Goal: Task Accomplishment & Management: Manage account settings

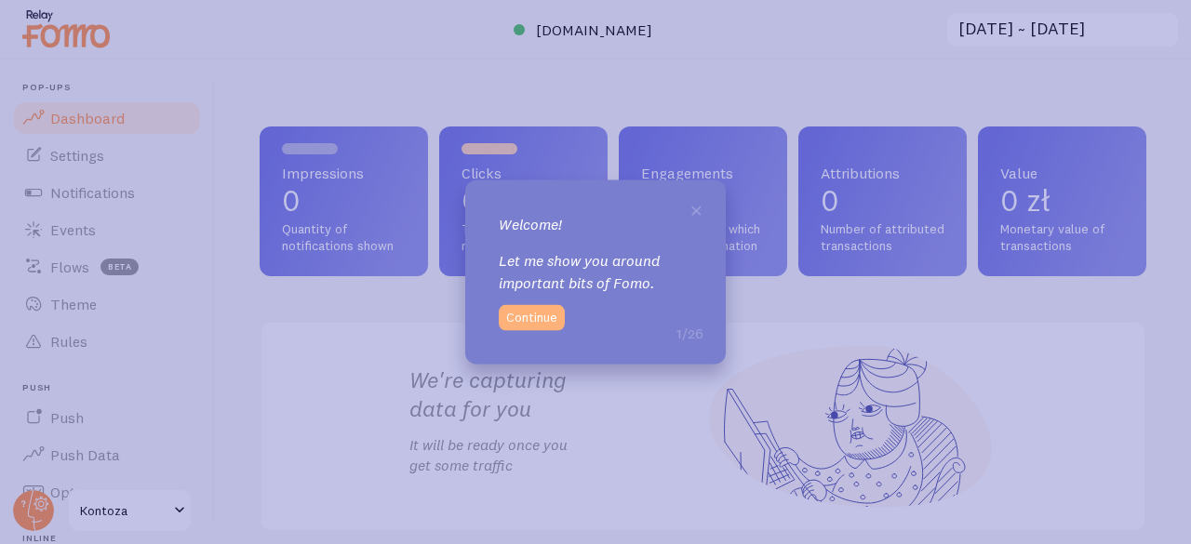
click at [547, 323] on button "Continue" at bounding box center [532, 318] width 66 height 26
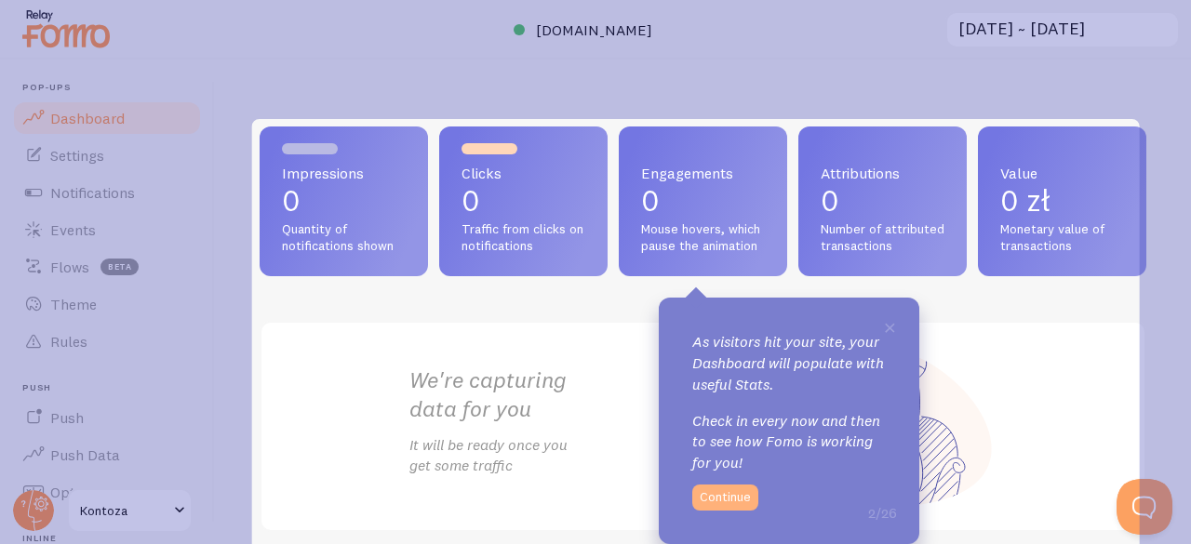
click at [726, 500] on button "Continue" at bounding box center [725, 498] width 66 height 26
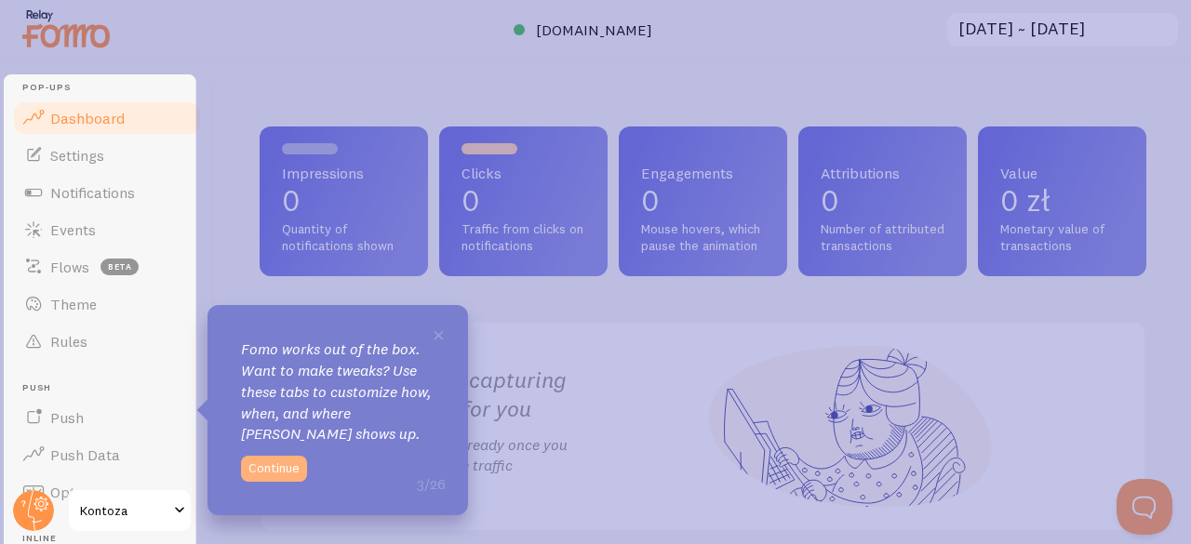
click at [291, 478] on button "Continue" at bounding box center [274, 469] width 66 height 26
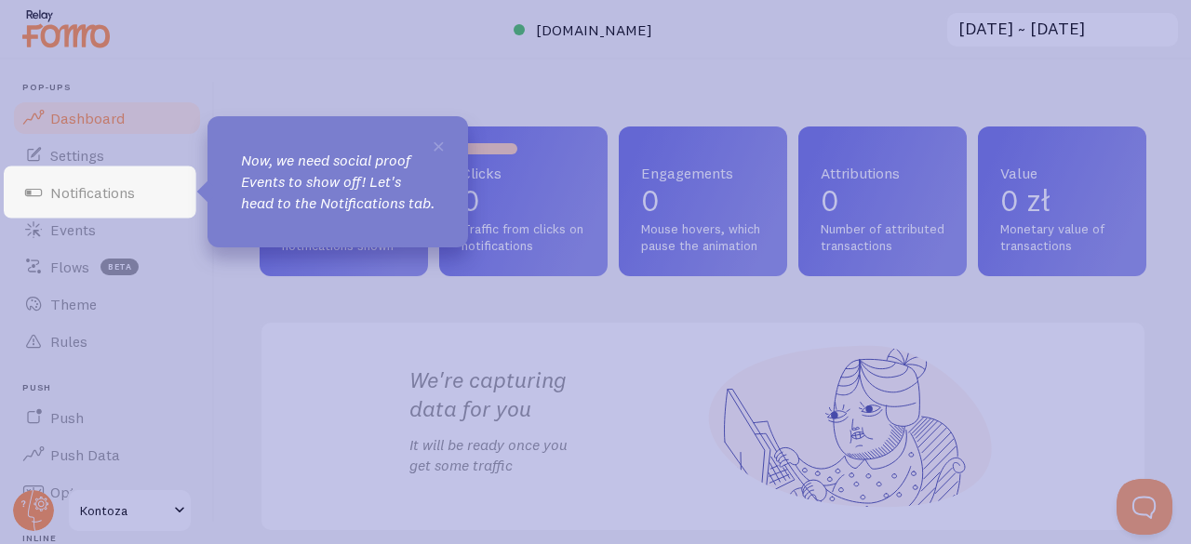
click at [381, 214] on p "Now, we need social proof Events to show off! Let's head to the Notifications t…" at bounding box center [337, 182] width 193 height 64
click at [433, 149] on span "×" at bounding box center [439, 145] width 14 height 28
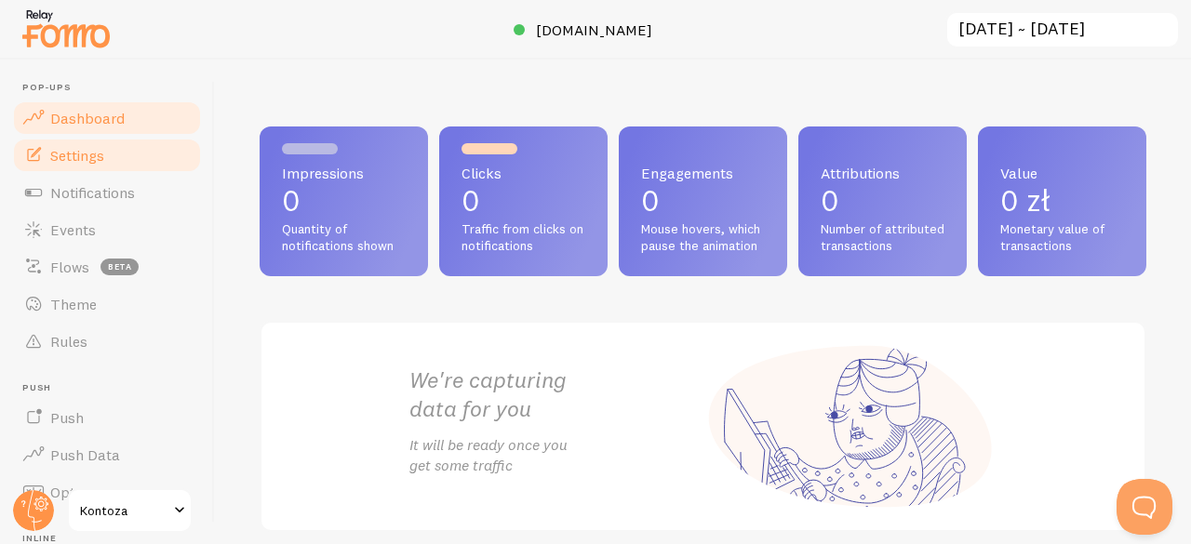
click at [140, 159] on link "Settings" at bounding box center [107, 155] width 192 height 37
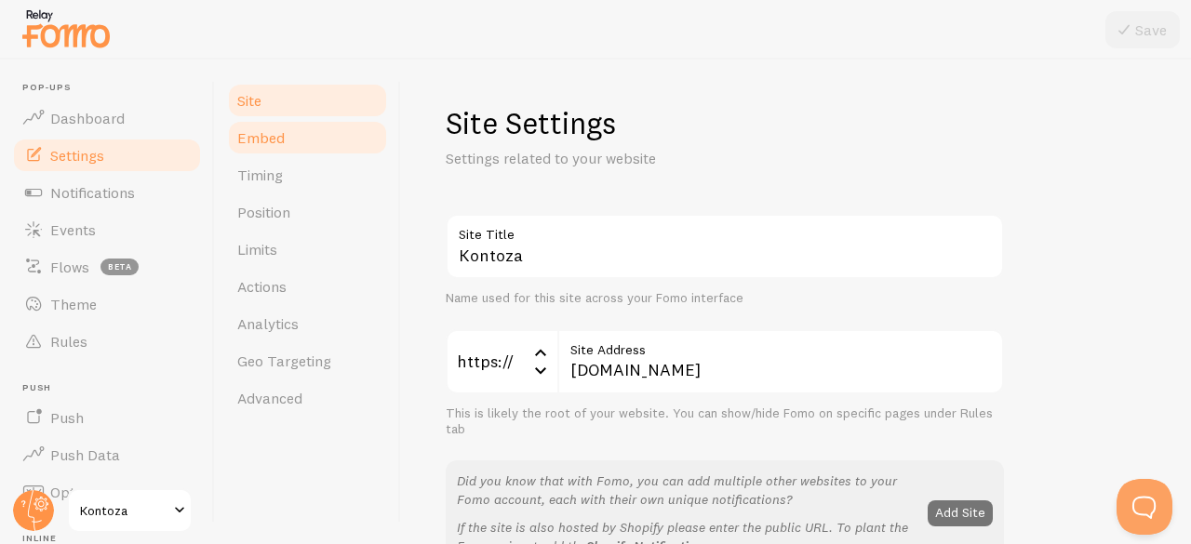
click at [294, 145] on link "Embed" at bounding box center [307, 137] width 163 height 37
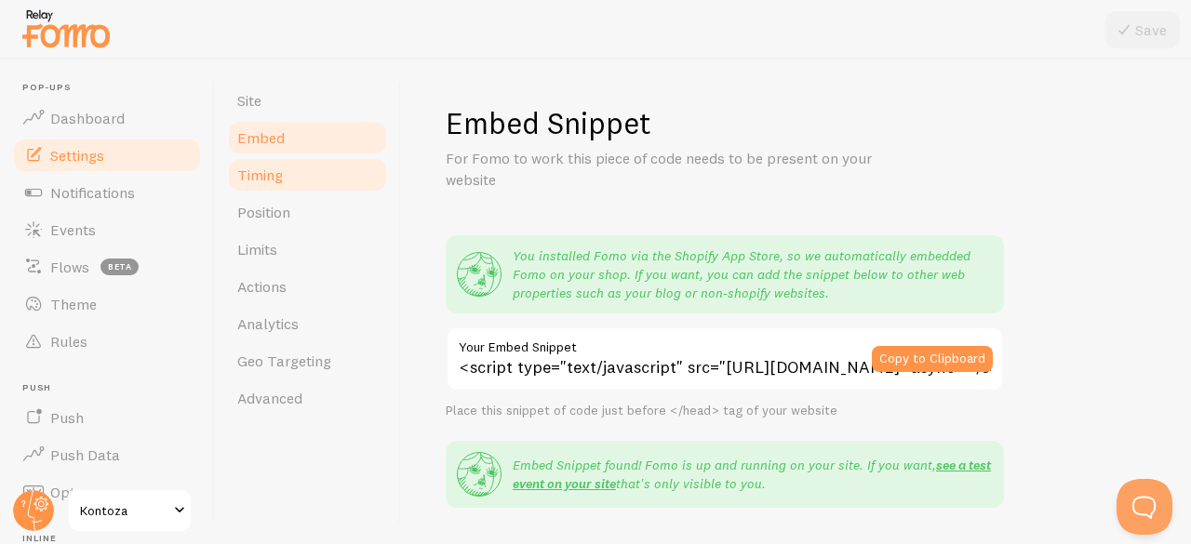
click at [297, 174] on link "Timing" at bounding box center [307, 174] width 163 height 37
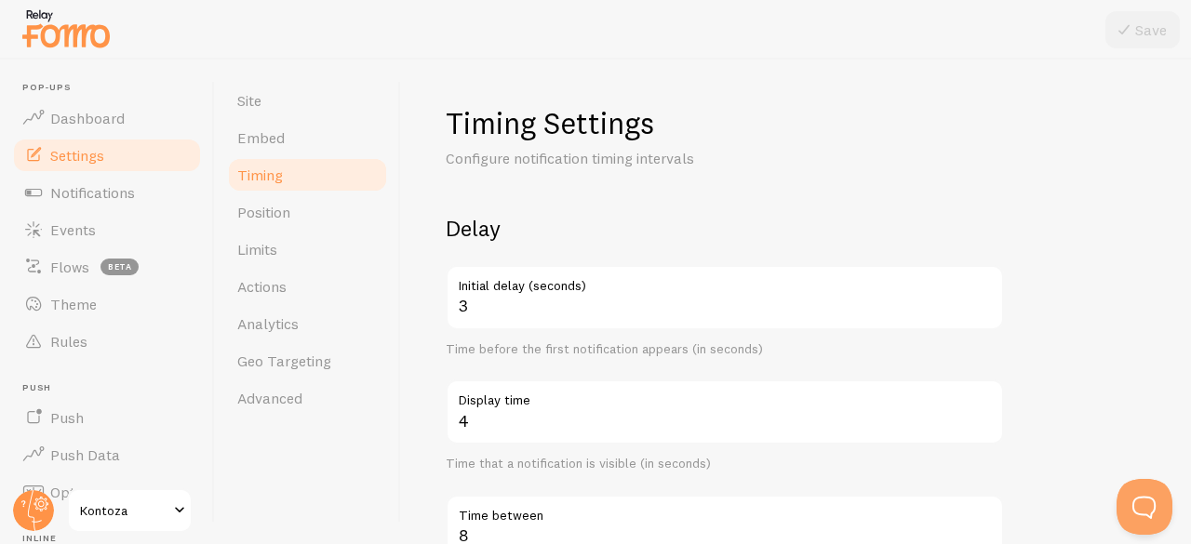
click at [292, 156] on link "Timing" at bounding box center [307, 174] width 163 height 37
click at [295, 140] on link "Embed" at bounding box center [307, 137] width 163 height 37
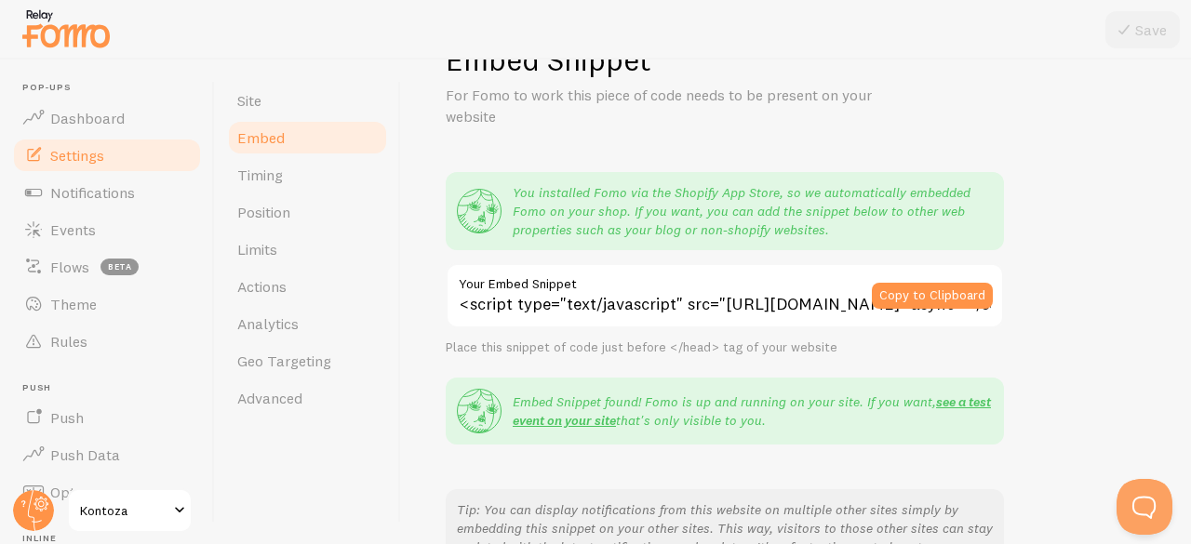
scroll to position [93, 0]
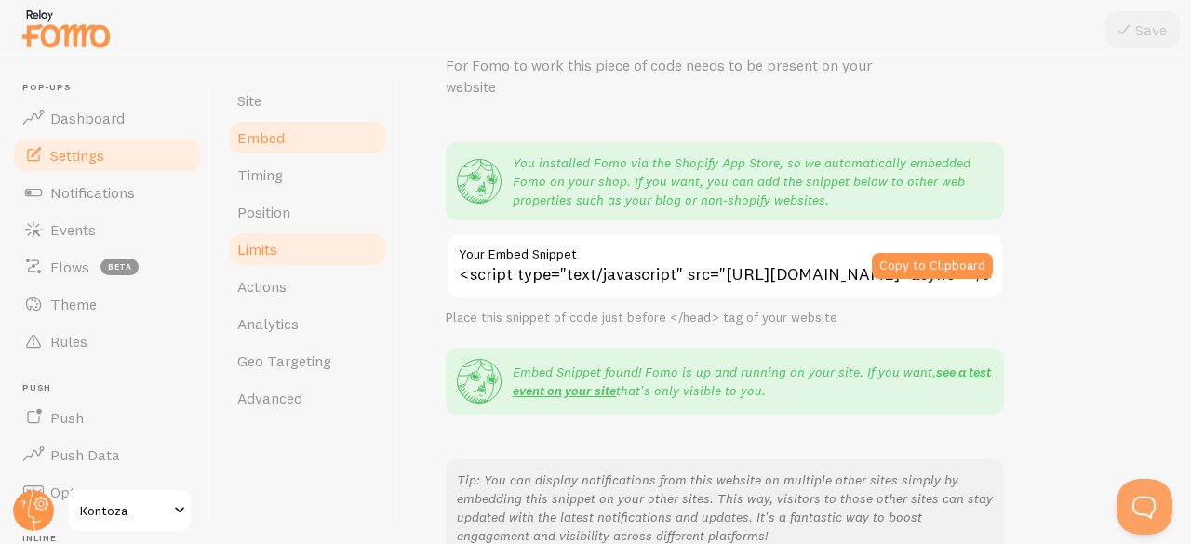
click at [318, 241] on link "Limits" at bounding box center [307, 249] width 163 height 37
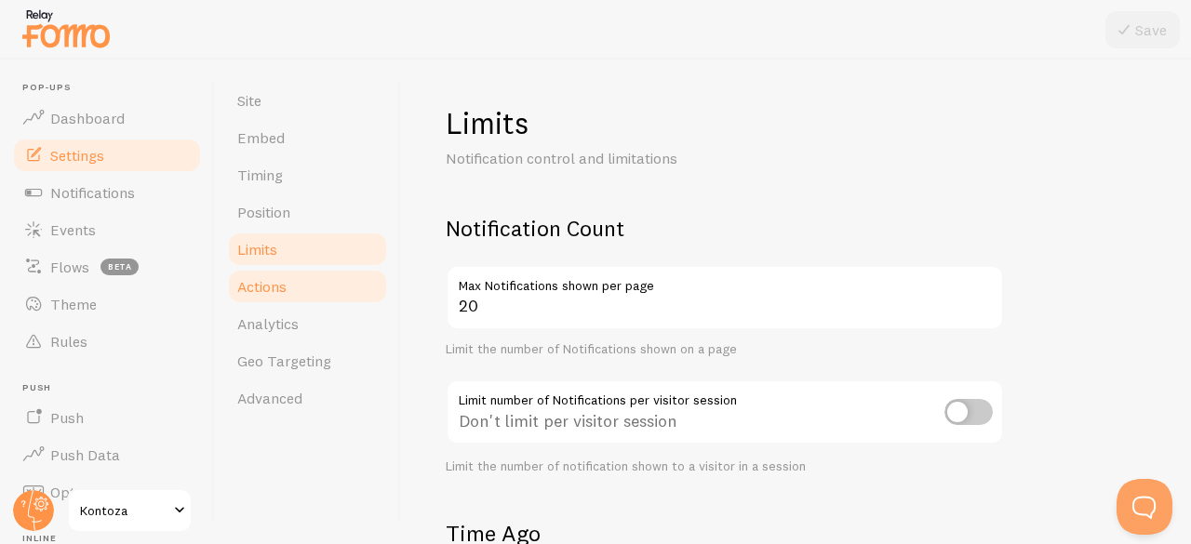
click at [295, 285] on link "Actions" at bounding box center [307, 286] width 163 height 37
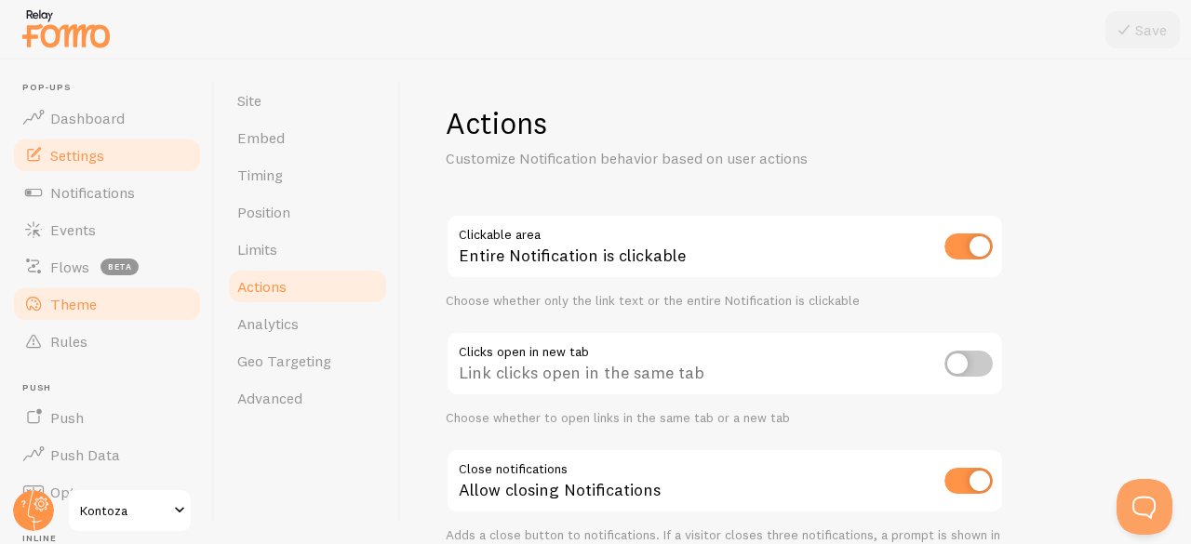
click at [81, 306] on span "Theme" at bounding box center [73, 304] width 47 height 19
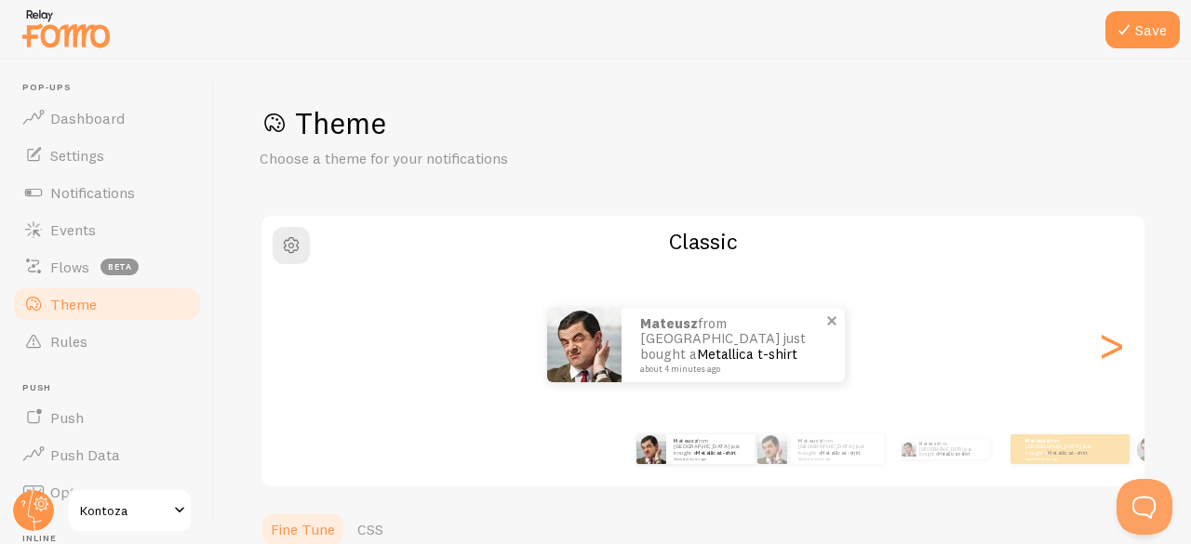
click at [750, 356] on p "Mateusz from [GEOGRAPHIC_DATA] just bought a Metallica t-shirt about 4 minutes …" at bounding box center [733, 345] width 186 height 58
click at [722, 345] on link "Metallica t-shirt" at bounding box center [747, 354] width 100 height 18
click at [819, 442] on p "Mateusz from [GEOGRAPHIC_DATA] just bought a Metallica t-shirt about 4 minutes …" at bounding box center [837, 448] width 78 height 23
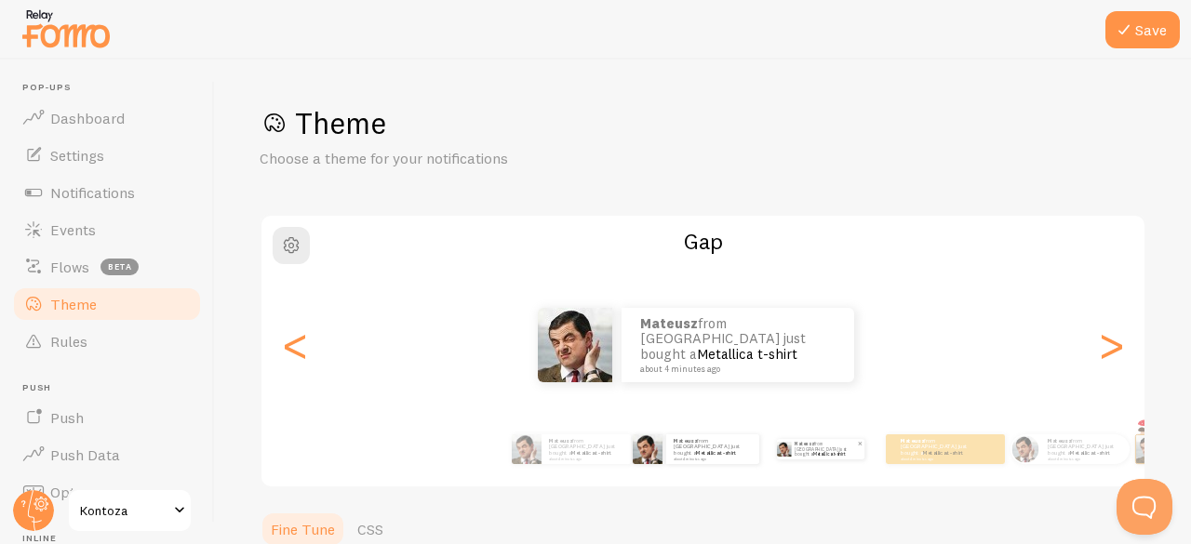
click at [833, 452] on link "Metallica t-shirt" at bounding box center [829, 454] width 32 height 6
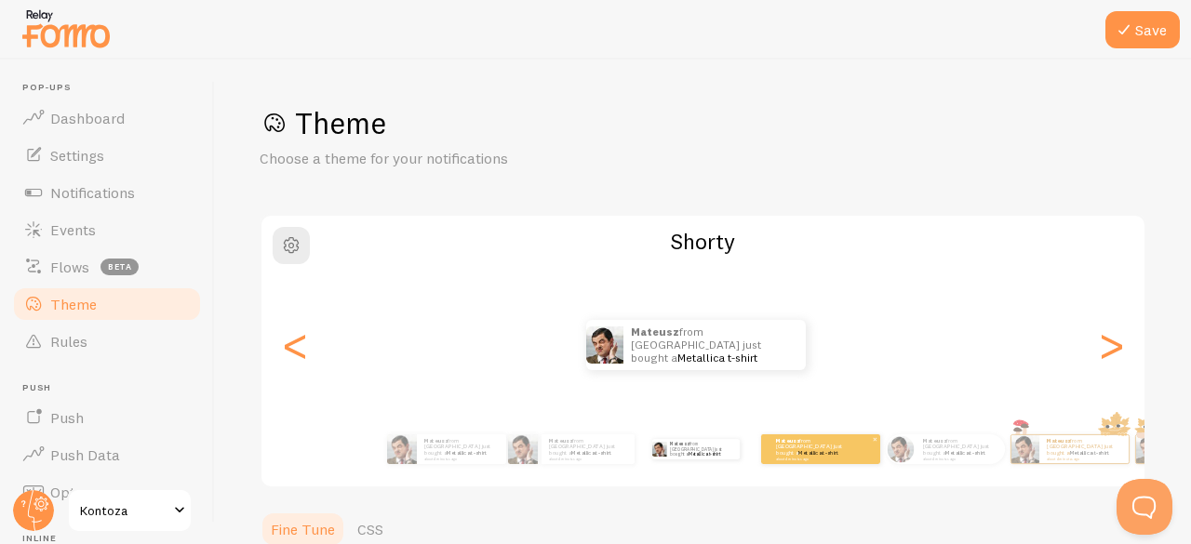
click at [827, 457] on small "about 4 minutes ago" at bounding box center [812, 459] width 73 height 4
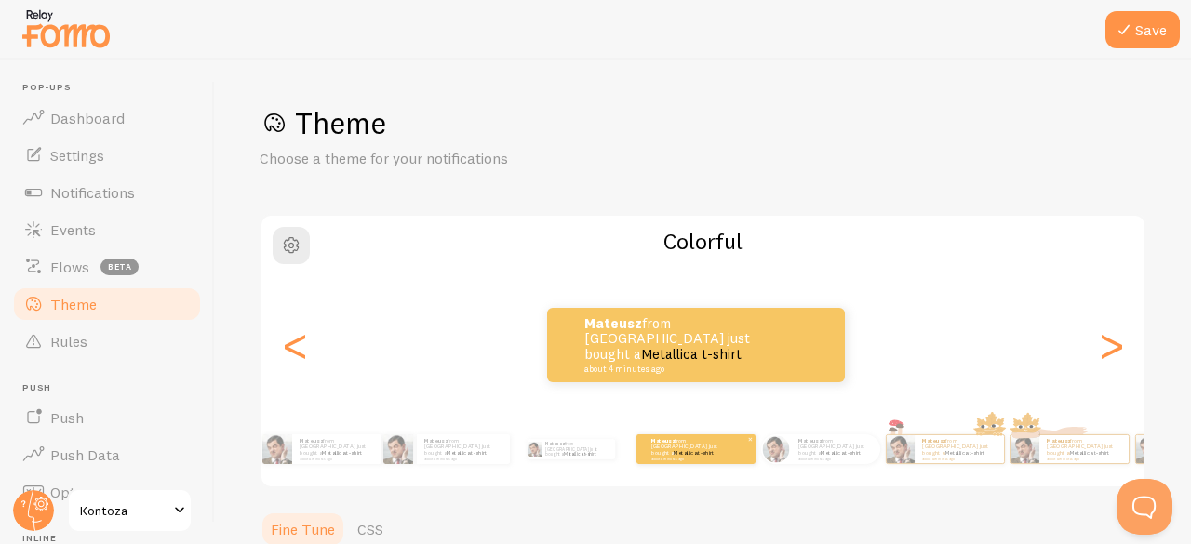
click at [827, 457] on small "about 4 minutes ago" at bounding box center [834, 459] width 73 height 4
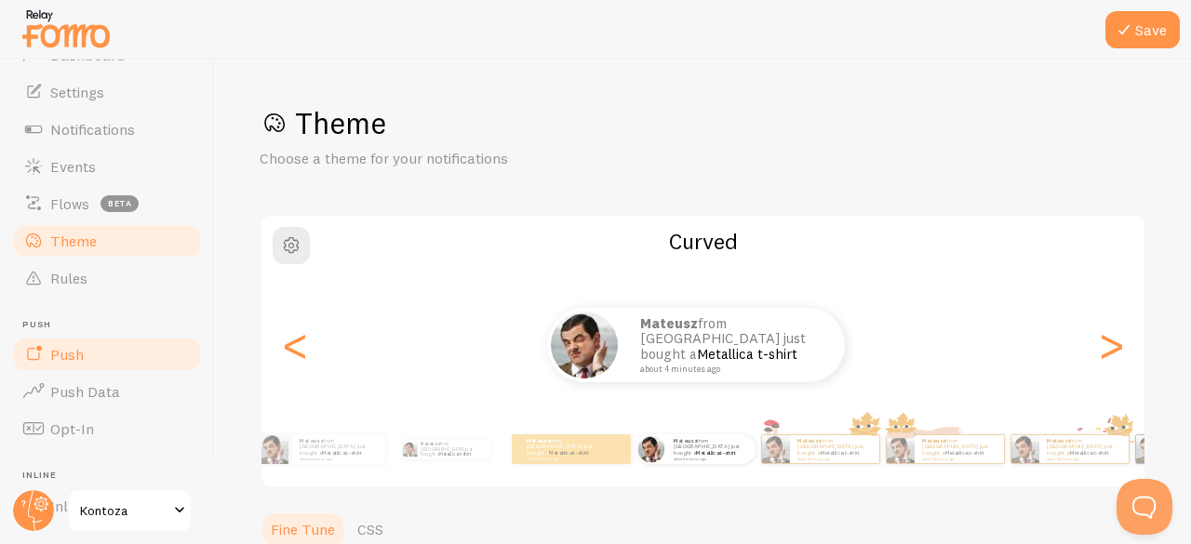
scroll to position [93, 0]
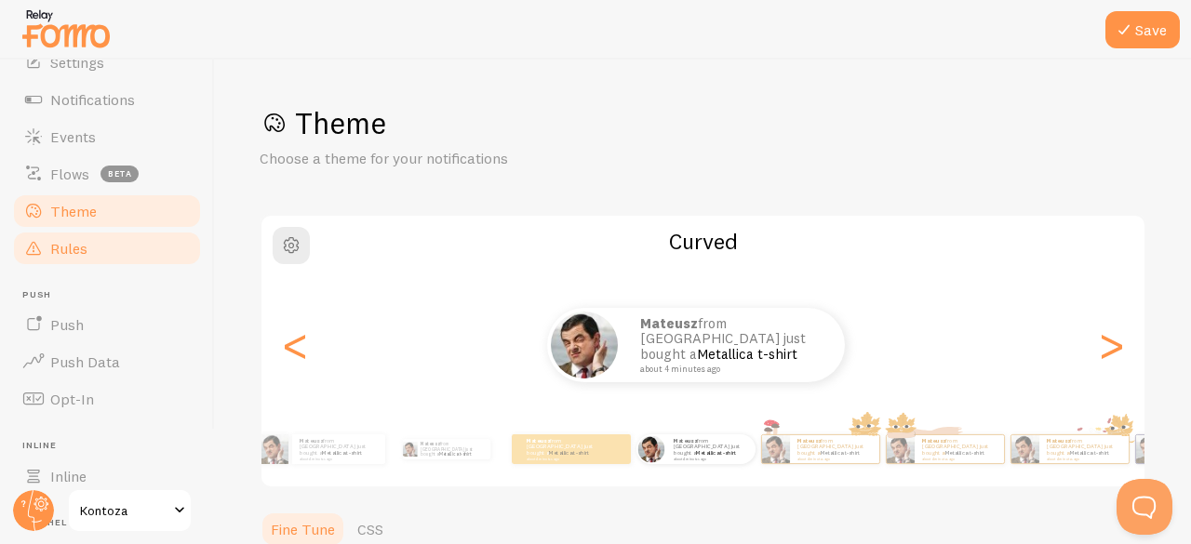
click at [127, 332] on link "Push" at bounding box center [107, 324] width 192 height 37
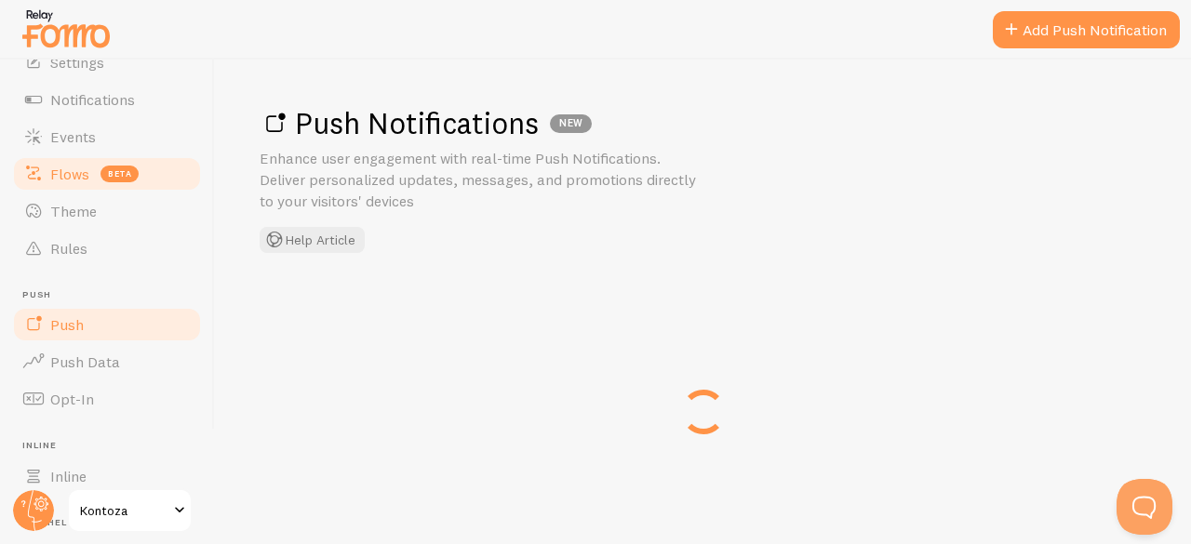
click at [108, 200] on link "Theme" at bounding box center [107, 211] width 192 height 37
click at [81, 178] on span "Flows" at bounding box center [69, 174] width 39 height 19
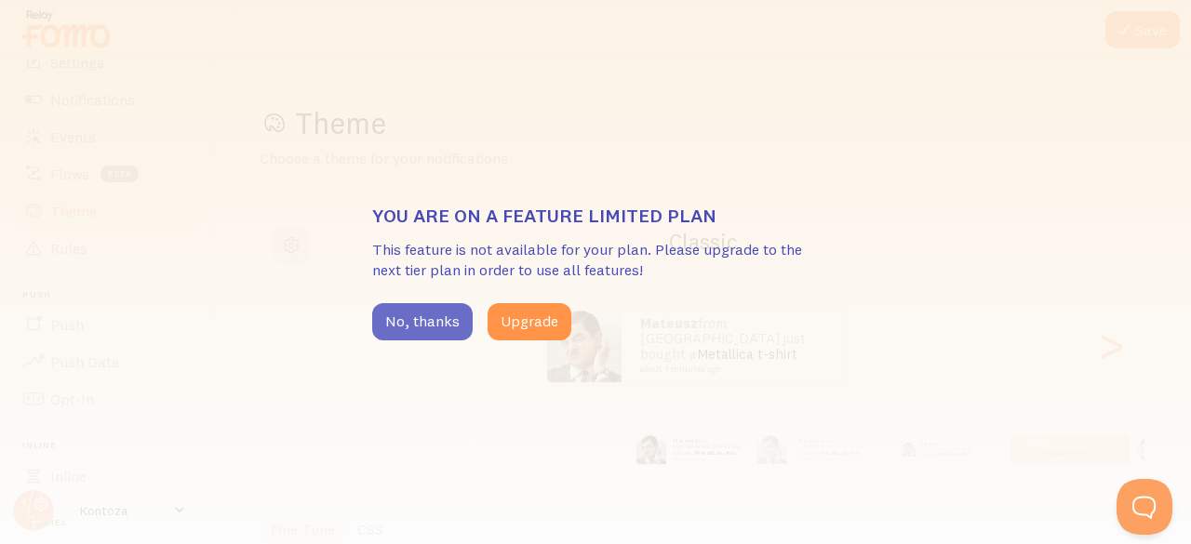
click at [440, 325] on button "No, thanks" at bounding box center [422, 321] width 100 height 37
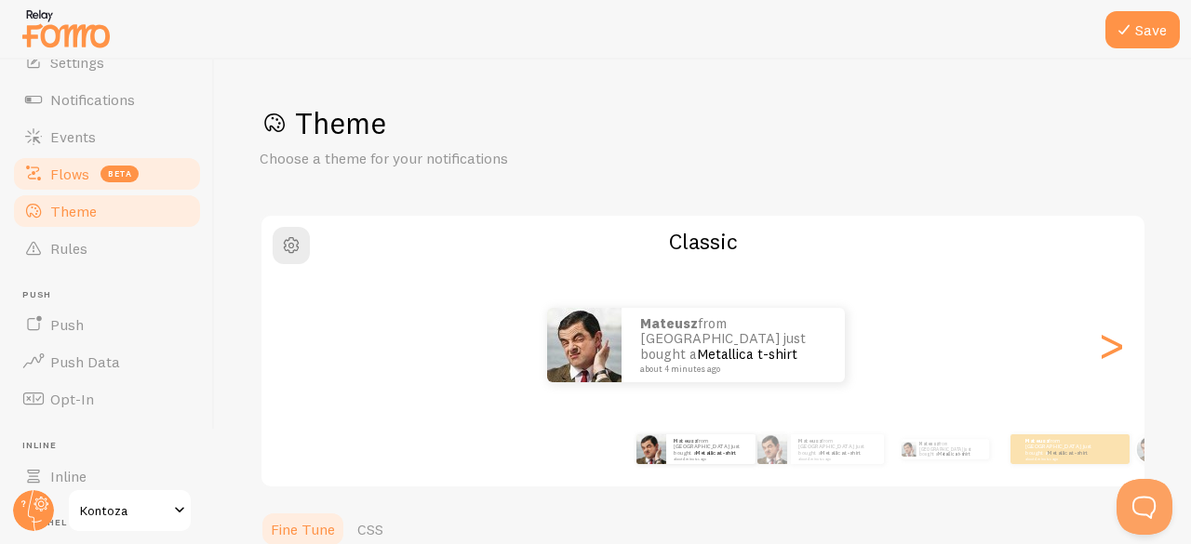
click at [78, 170] on span "Flows" at bounding box center [69, 174] width 39 height 19
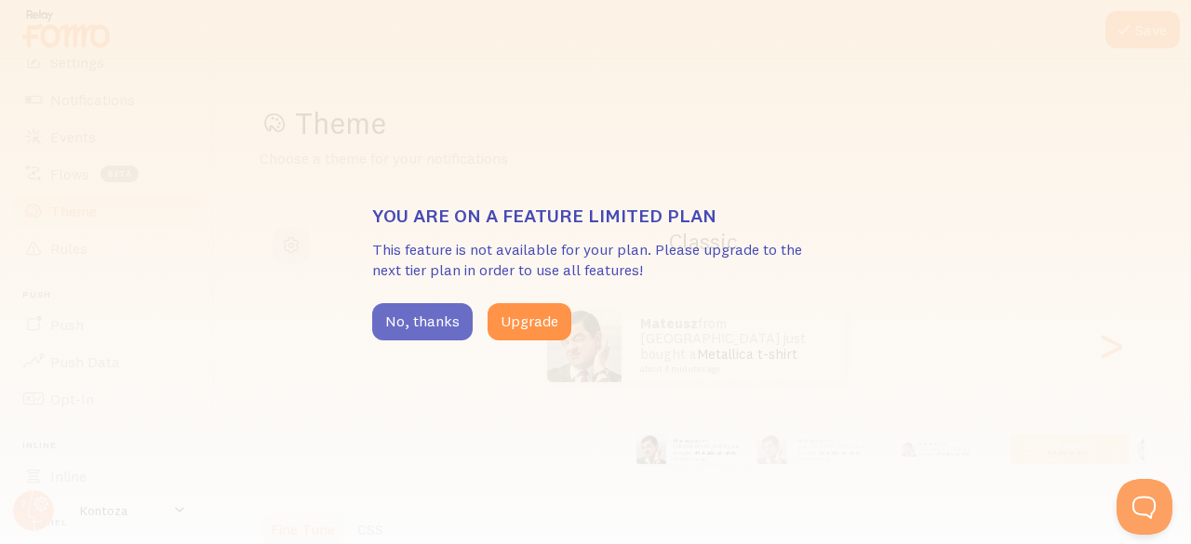
click at [393, 317] on button "No, thanks" at bounding box center [422, 321] width 100 height 37
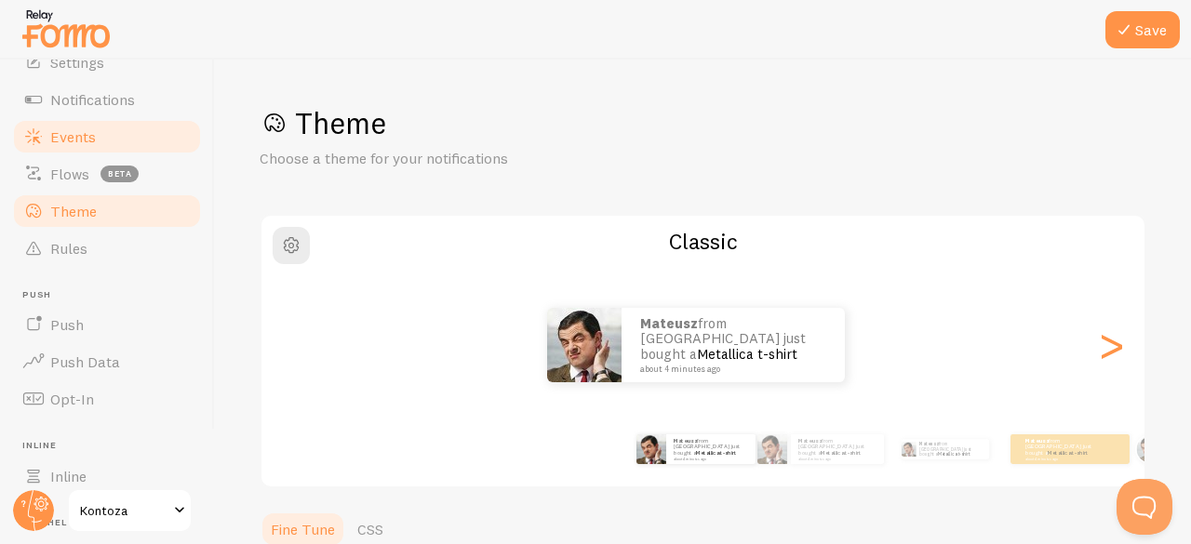
click at [67, 139] on span "Events" at bounding box center [73, 136] width 46 height 19
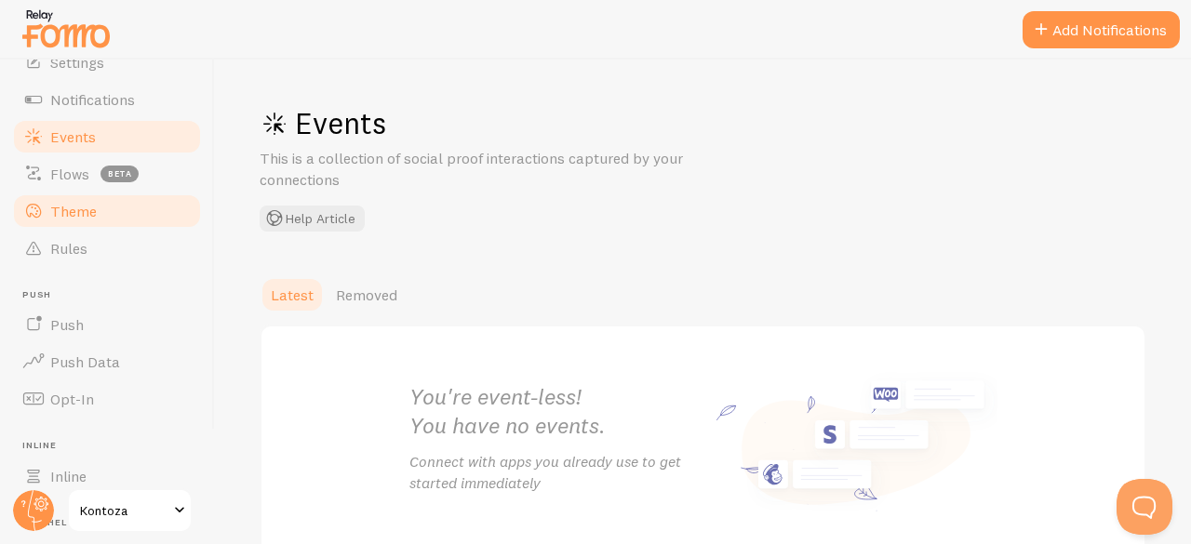
click at [89, 207] on span "Theme" at bounding box center [73, 211] width 47 height 19
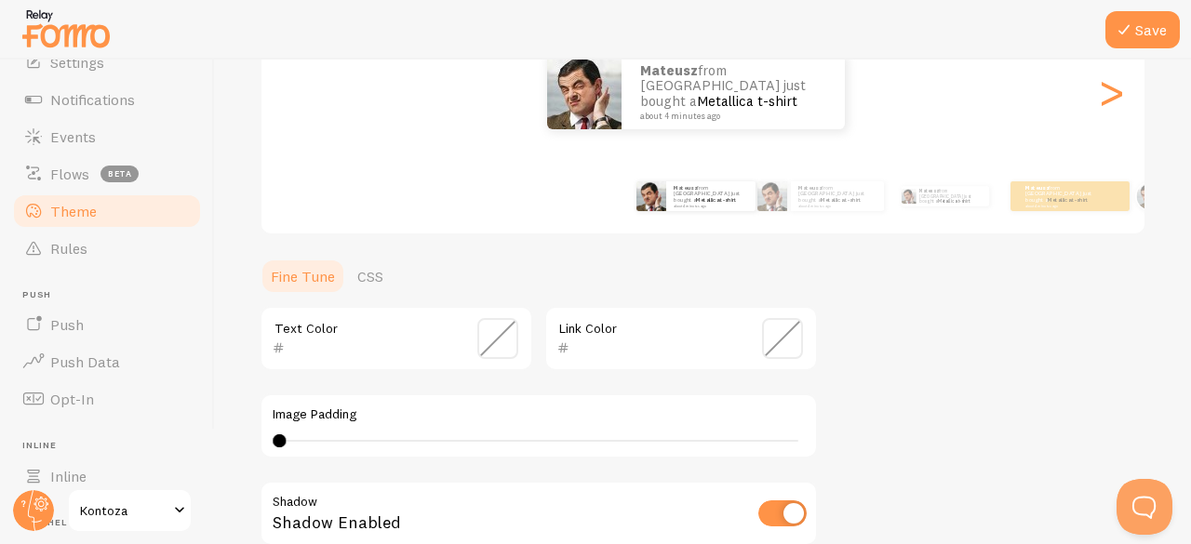
scroll to position [159, 0]
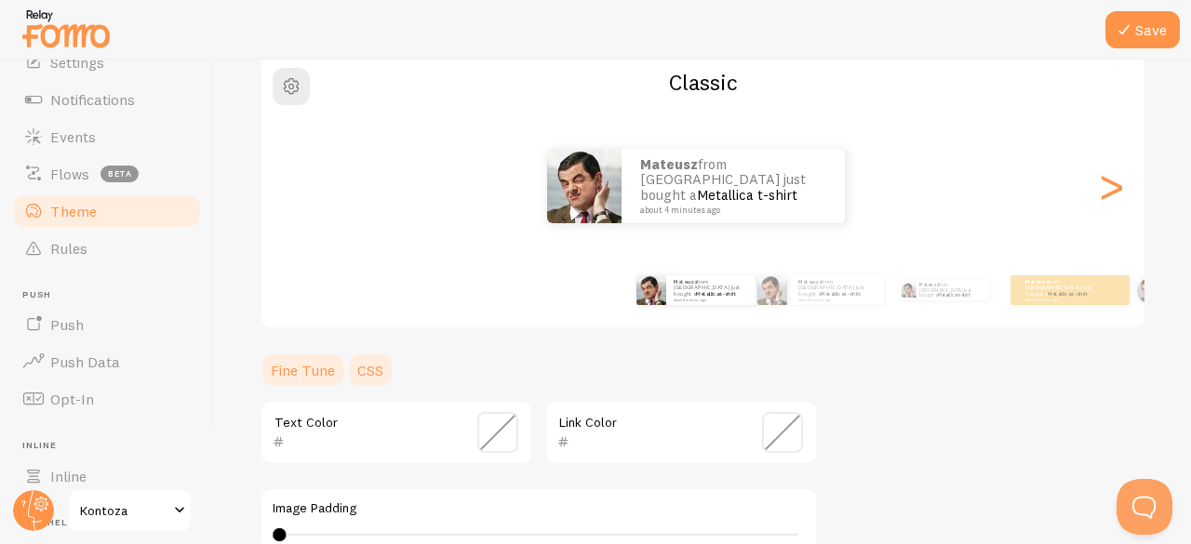
click at [358, 369] on link "CSS" at bounding box center [370, 370] width 48 height 37
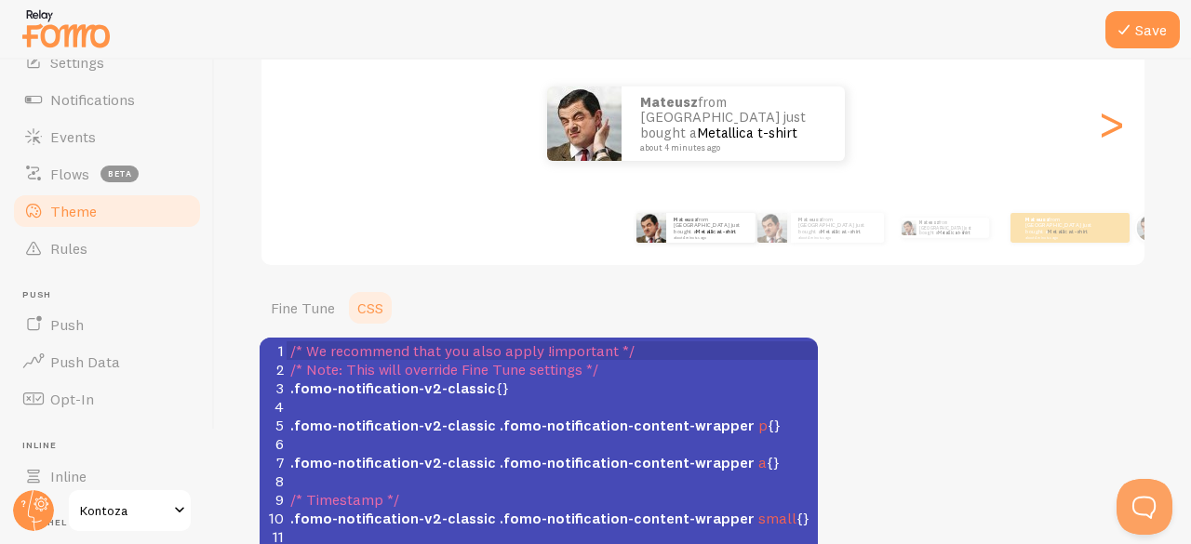
scroll to position [196, 0]
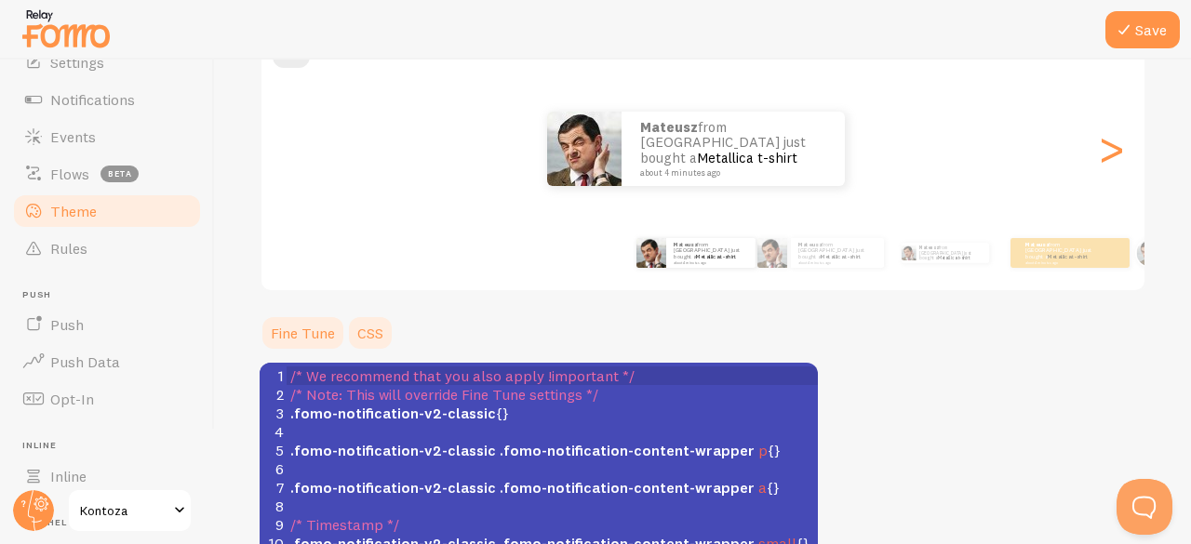
click at [292, 328] on link "Fine Tune" at bounding box center [303, 332] width 87 height 37
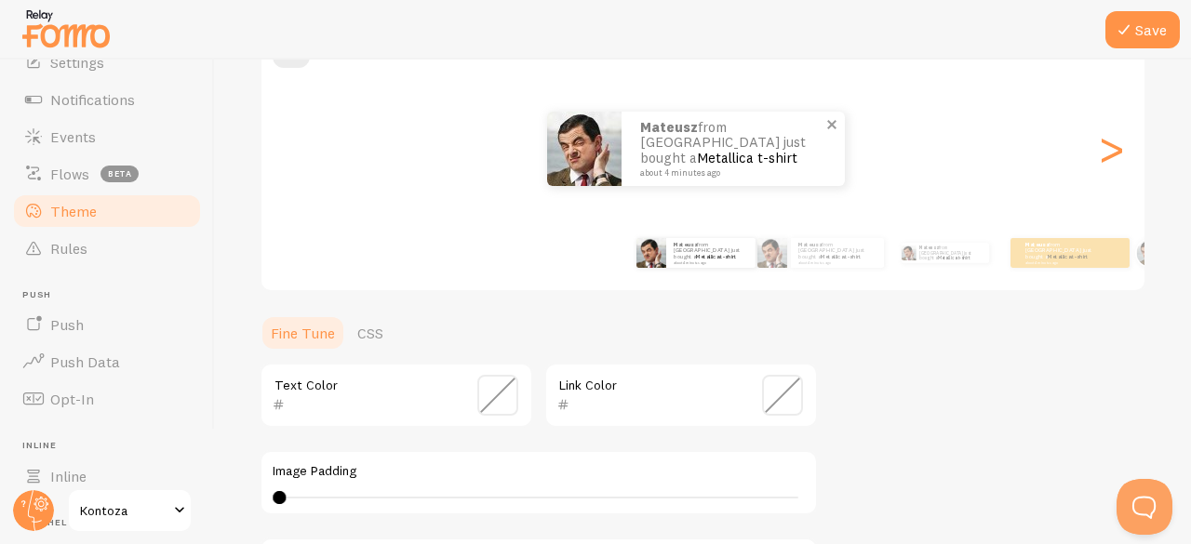
click at [720, 168] on small "about 4 minutes ago" at bounding box center [730, 172] width 180 height 9
click at [833, 126] on span at bounding box center [832, 125] width 32 height 32
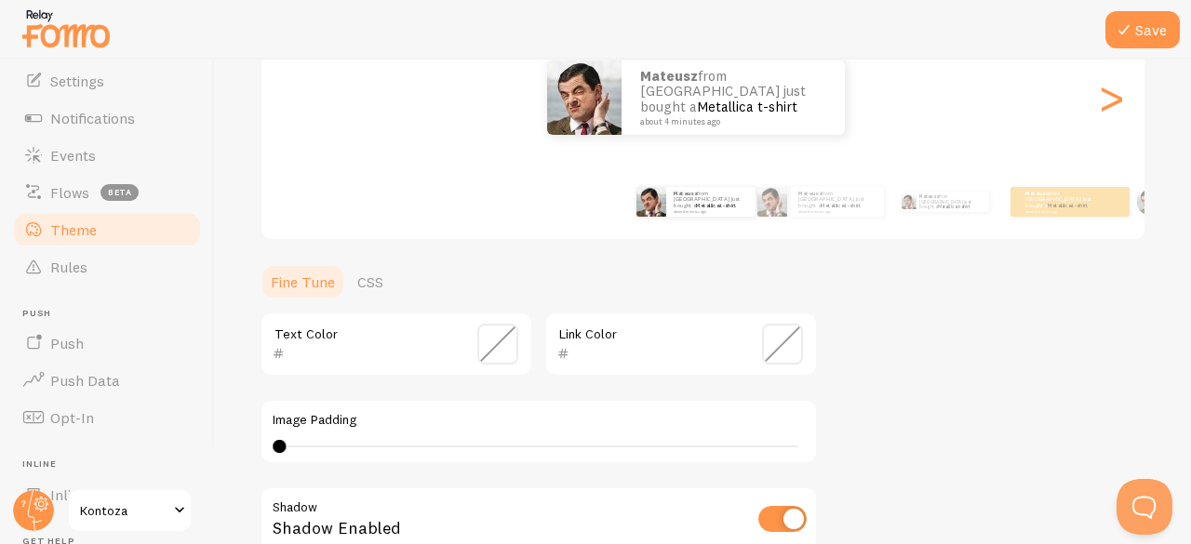
scroll to position [66, 0]
